Goal: Information Seeking & Learning: Learn about a topic

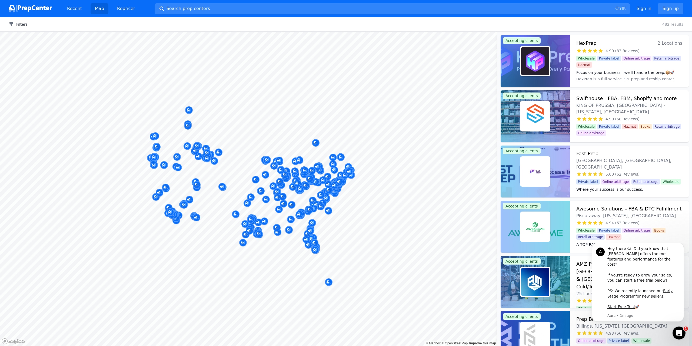
drag, startPoint x: 23, startPoint y: 21, endPoint x: 17, endPoint y: 25, distance: 7.9
click at [22, 21] on div "Filters Clear all 482 results" at bounding box center [346, 24] width 692 height 14
click at [17, 25] on button "Filters" at bounding box center [18, 24] width 19 height 5
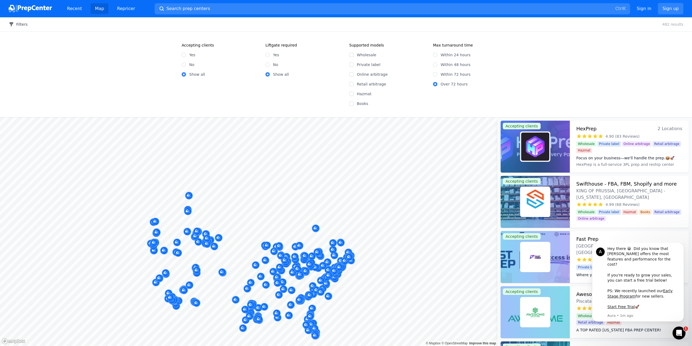
click at [19, 23] on button "Filters" at bounding box center [18, 24] width 19 height 5
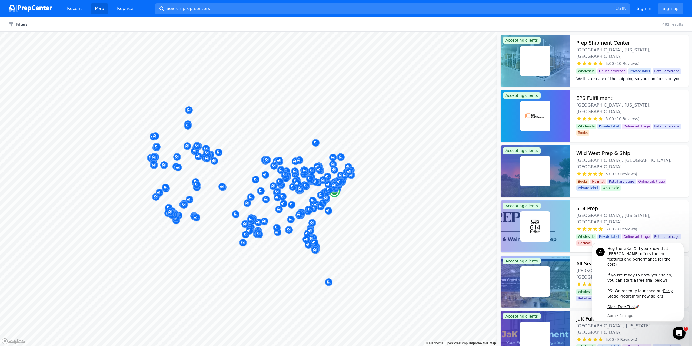
scroll to position [1947, 0]
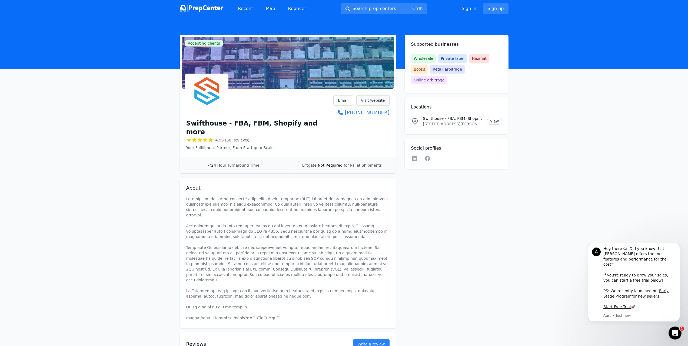
click at [370, 100] on link "Visit website" at bounding box center [372, 100] width 33 height 10
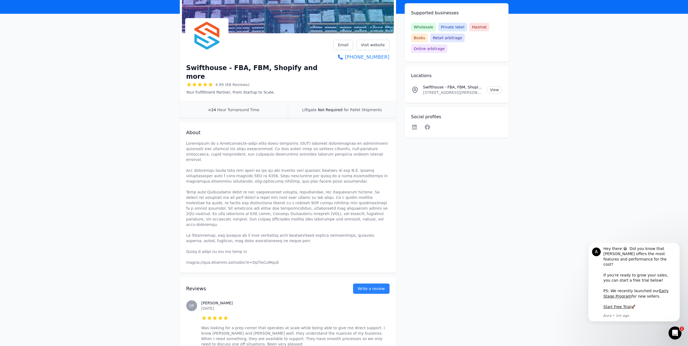
scroll to position [54, 0]
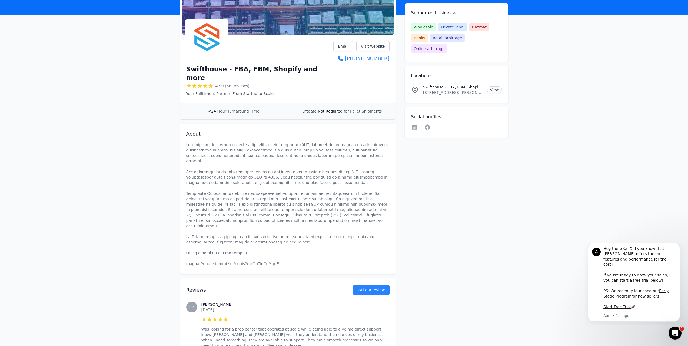
click at [498, 86] on link "View" at bounding box center [494, 89] width 15 height 7
click at [218, 142] on p at bounding box center [287, 204] width 203 height 124
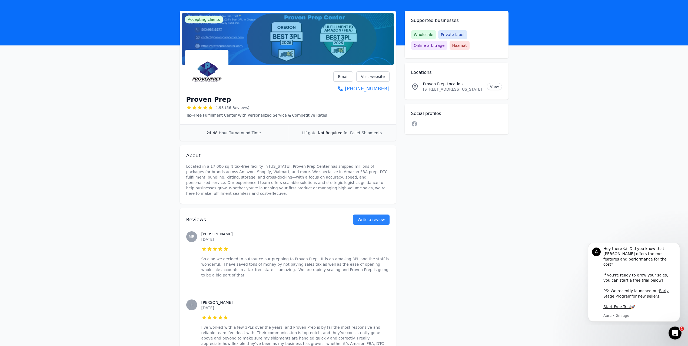
scroll to position [27, 0]
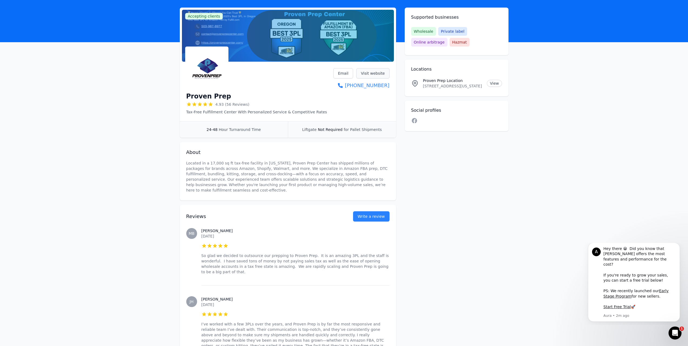
click at [366, 74] on link "Visit website" at bounding box center [372, 73] width 33 height 10
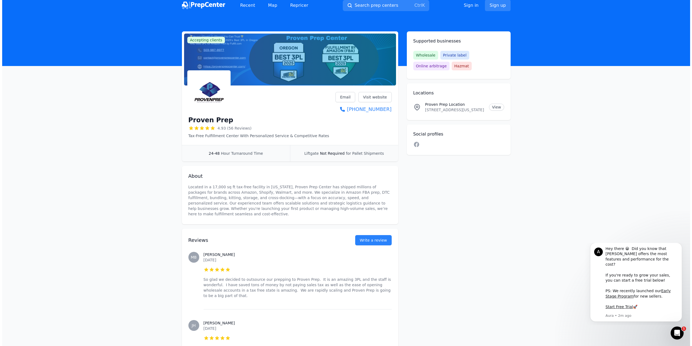
scroll to position [0, 0]
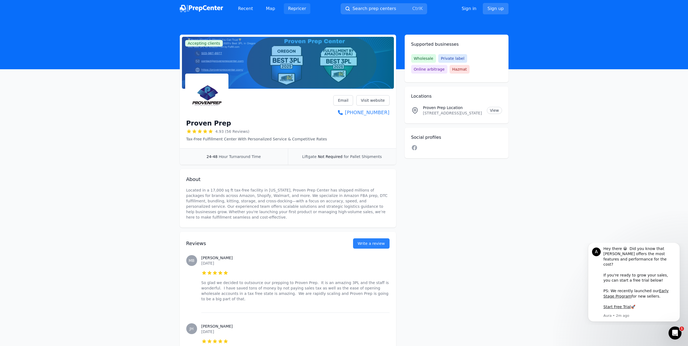
click at [292, 6] on link "Repricer" at bounding box center [297, 8] width 27 height 11
click at [246, 8] on link "Recent" at bounding box center [246, 8] width 24 height 11
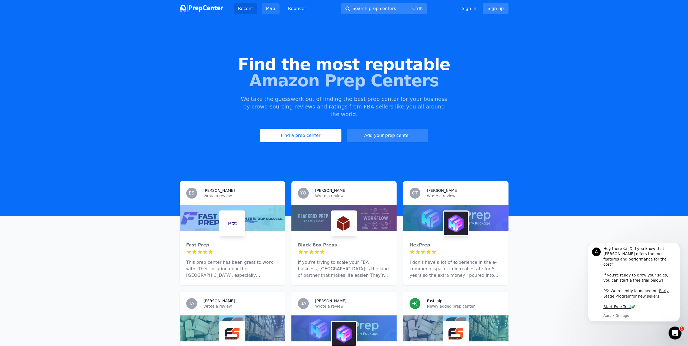
click at [266, 8] on link "Map" at bounding box center [271, 8] width 18 height 11
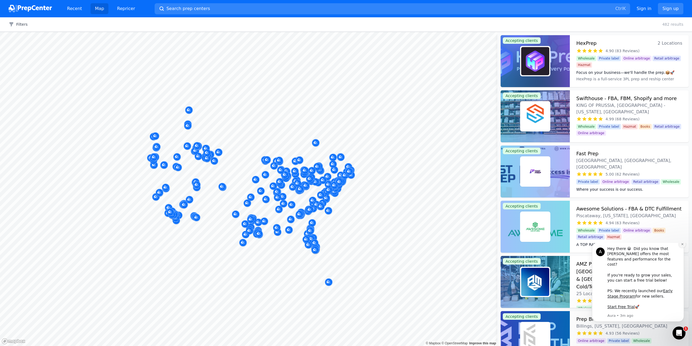
click at [684, 248] on button "Dismiss notification" at bounding box center [682, 244] width 7 height 7
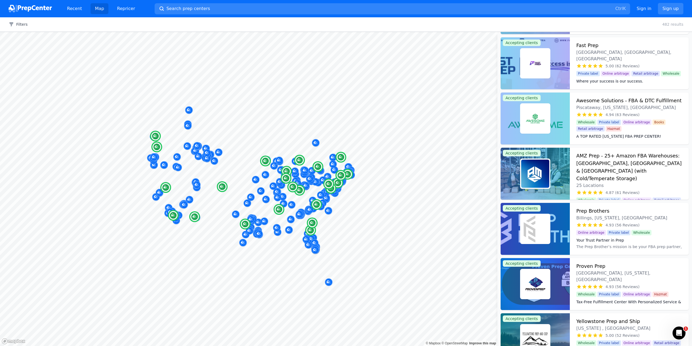
scroll to position [216, 0]
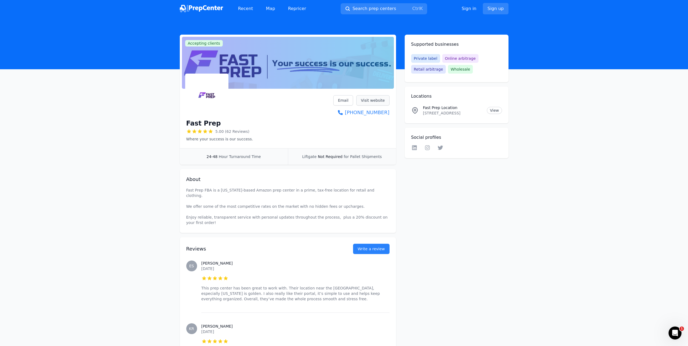
click at [368, 104] on link "Visit website" at bounding box center [372, 100] width 33 height 10
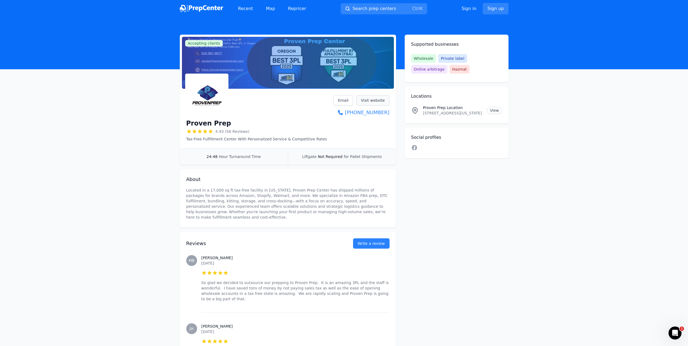
click at [383, 103] on link "Visit website" at bounding box center [372, 100] width 33 height 10
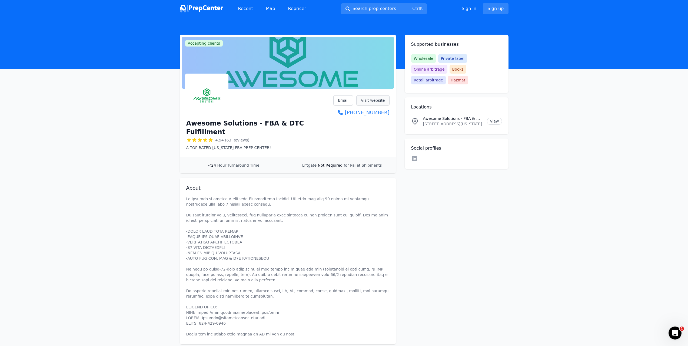
click at [375, 99] on link "Visit website" at bounding box center [372, 100] width 33 height 10
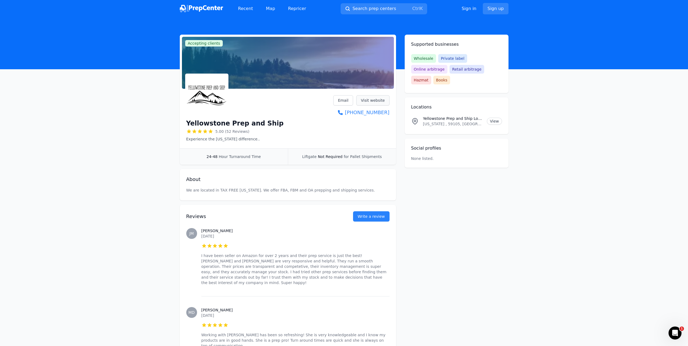
click at [367, 98] on link "Visit website" at bounding box center [372, 100] width 33 height 10
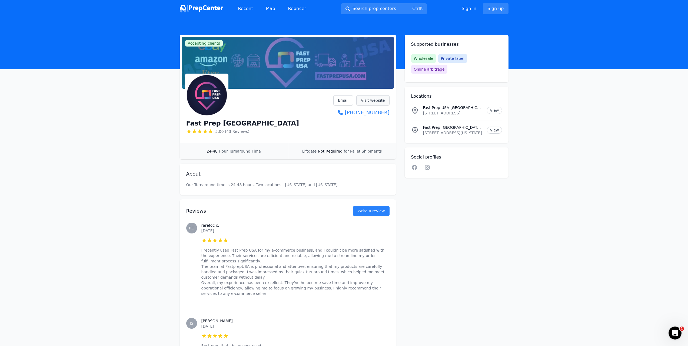
click at [381, 97] on link "Visit website" at bounding box center [372, 100] width 33 height 10
